Goal: Task Accomplishment & Management: Use online tool/utility

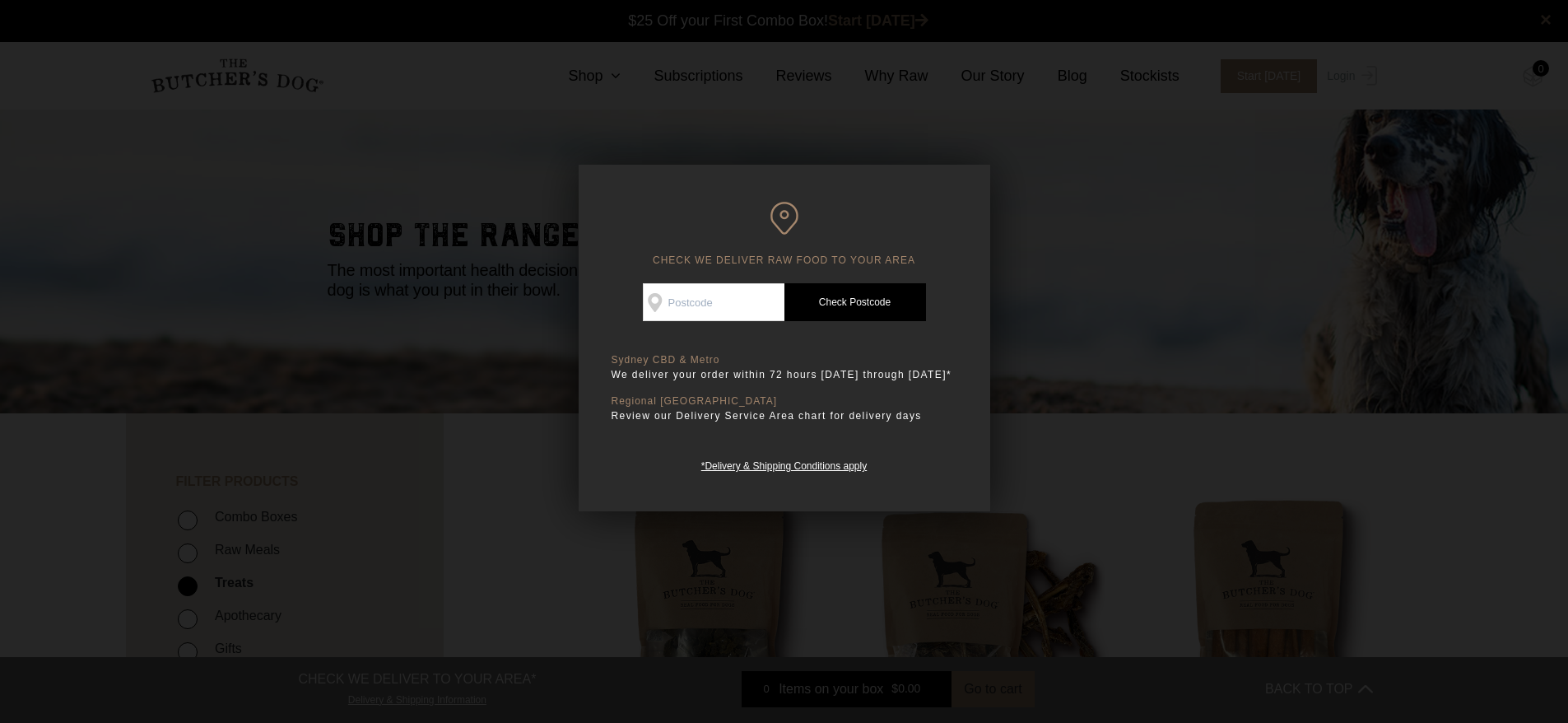
click at [671, 301] on input "Check Availability At" at bounding box center [714, 302] width 142 height 38
type input "4208"
click at [853, 283] on link "Check Postcode" at bounding box center [855, 302] width 142 height 38
drag, startPoint x: 855, startPoint y: 300, endPoint x: 851, endPoint y: 330, distance: 30.3
click at [857, 299] on link "Check Postcode" at bounding box center [855, 302] width 142 height 38
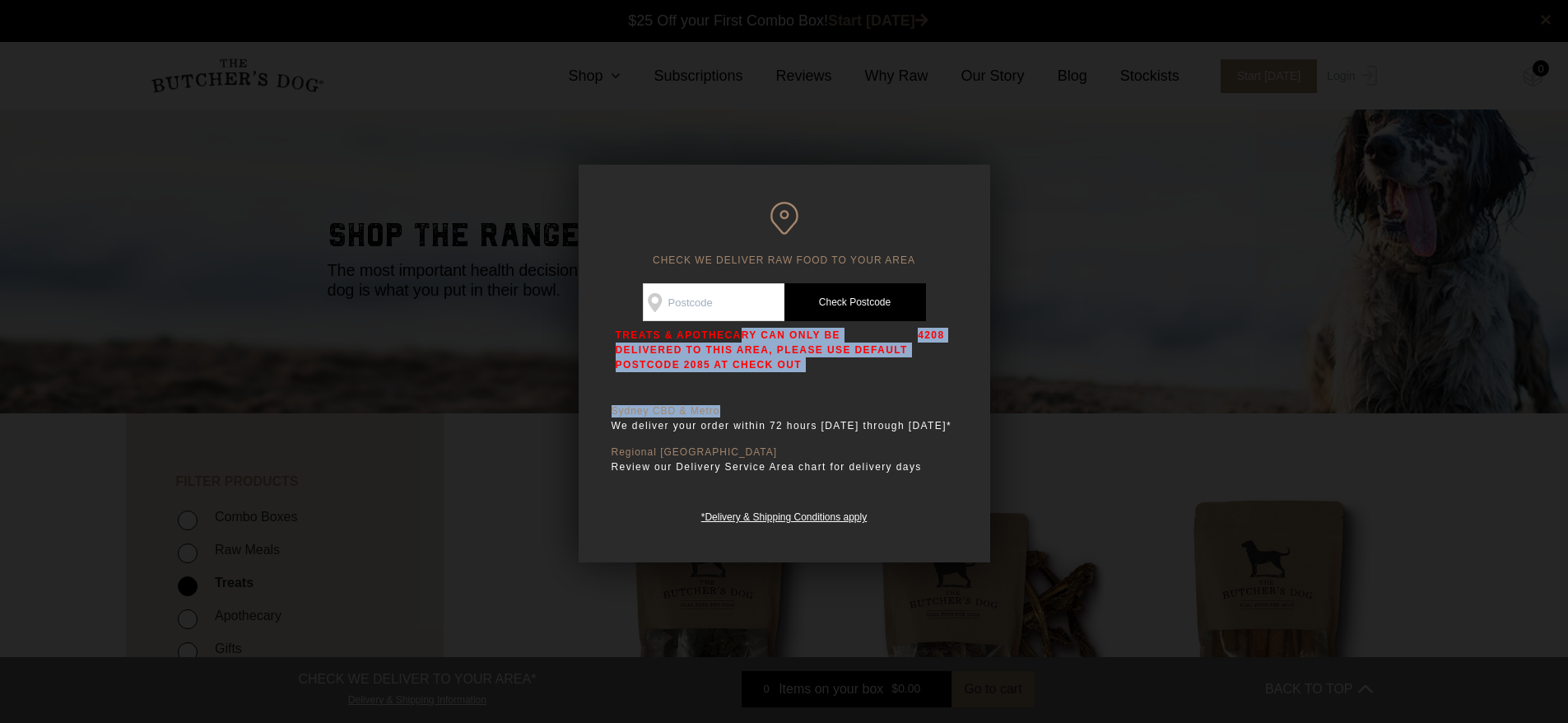
drag, startPoint x: 604, startPoint y: 337, endPoint x: 917, endPoint y: 413, distance: 322.1
click at [917, 413] on div "CHECK WE DELIVER RAW FOOD TO YOUR AREA Good news! We deliver to your area Check…" at bounding box center [784, 364] width 411 height 397
click at [885, 387] on div "Good news! We deliver to your area Check Availability At Check Postcode TREATS …" at bounding box center [784, 404] width 345 height 242
drag, startPoint x: 664, startPoint y: 333, endPoint x: 838, endPoint y: 392, distance: 183.7
click at [829, 379] on div "Good news! We deliver to your area Check Availability At Check Postcode TREATS …" at bounding box center [784, 404] width 345 height 242
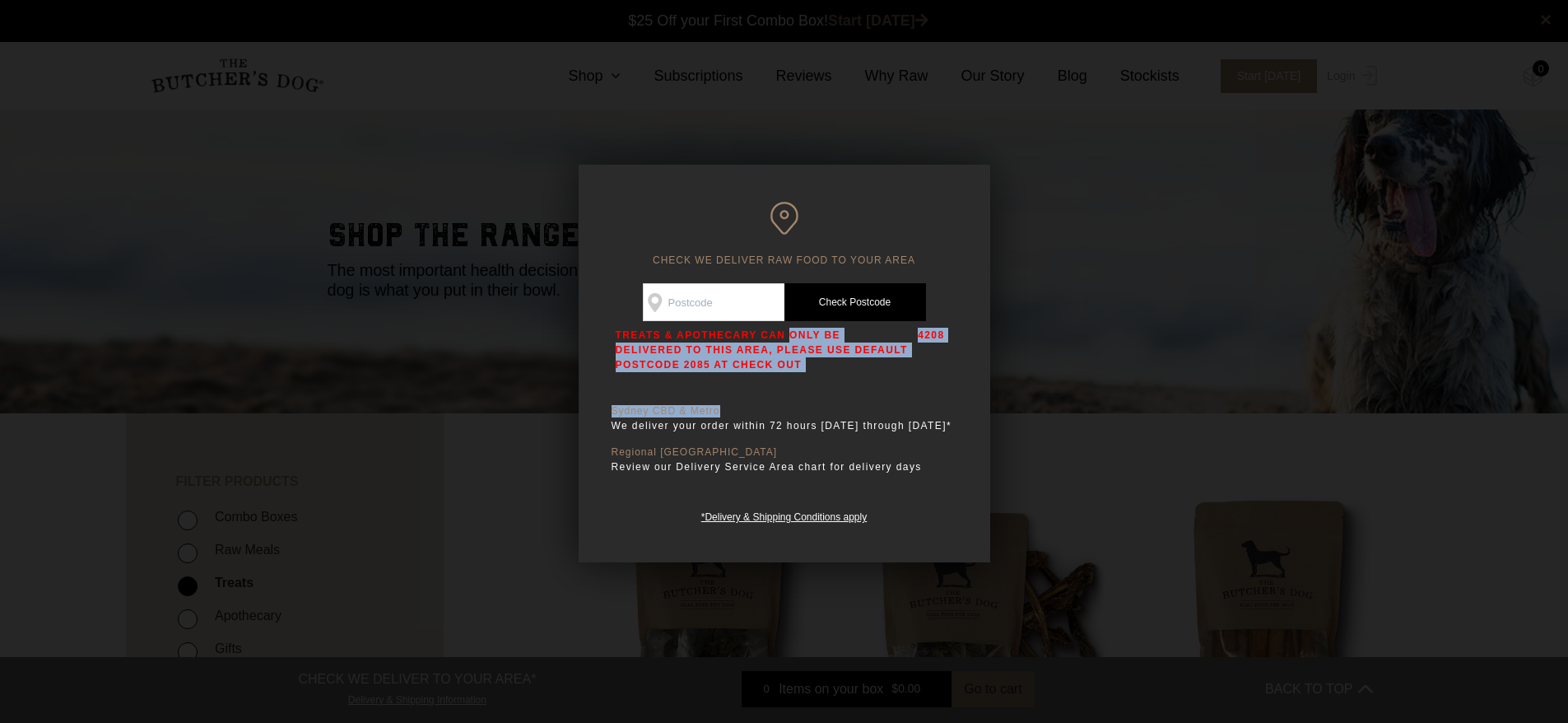
drag, startPoint x: 848, startPoint y: 402, endPoint x: 840, endPoint y: 401, distance: 8.1
click at [847, 402] on div "Good news! We deliver to your area Check Availability At Check Postcode TREATS …" at bounding box center [784, 404] width 345 height 242
